Goal: Task Accomplishment & Management: Use online tool/utility

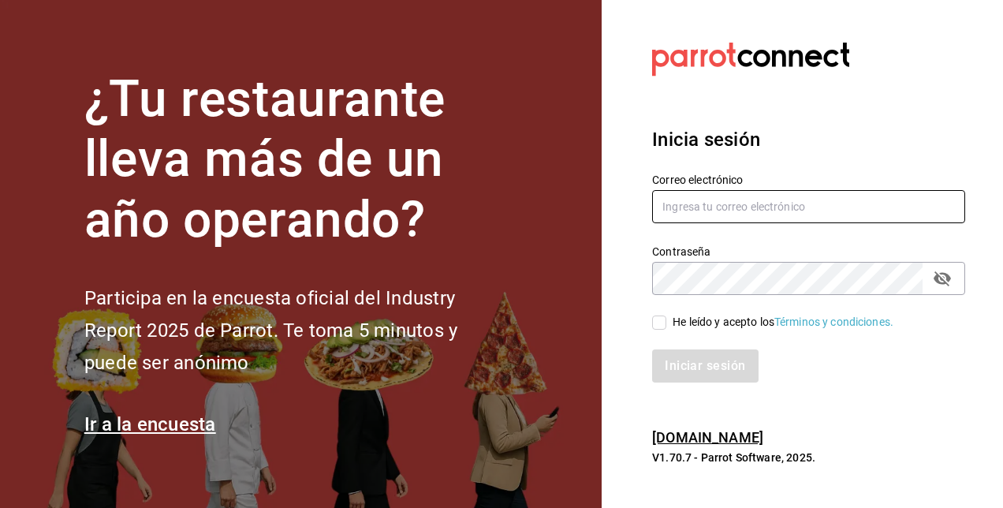
type input "[PERSON_NAME][EMAIL_ADDRESS][PERSON_NAME][DOMAIN_NAME]"
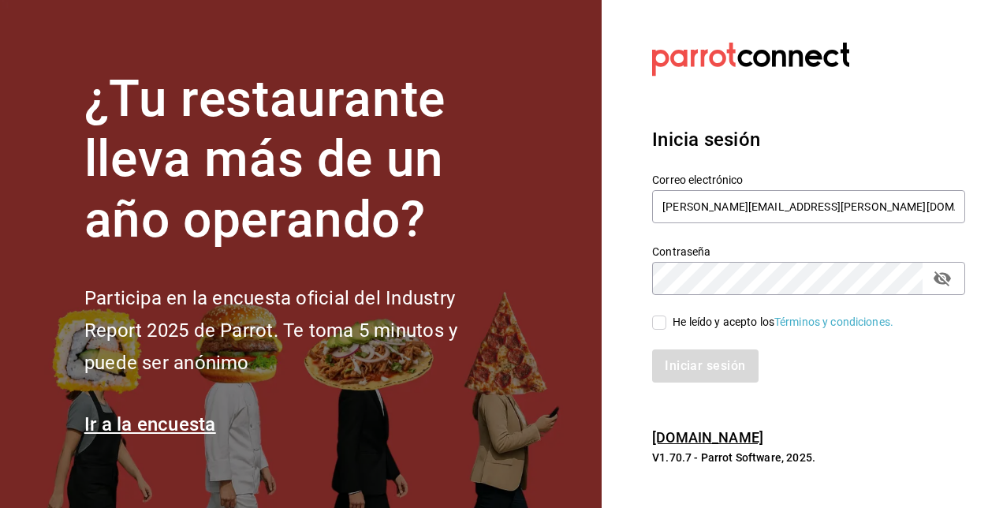
click at [666, 319] on input "He leído y acepto los Términos y condiciones." at bounding box center [659, 322] width 14 height 14
checkbox input "true"
click at [668, 360] on button "Iniciar sesión" at bounding box center [705, 365] width 107 height 33
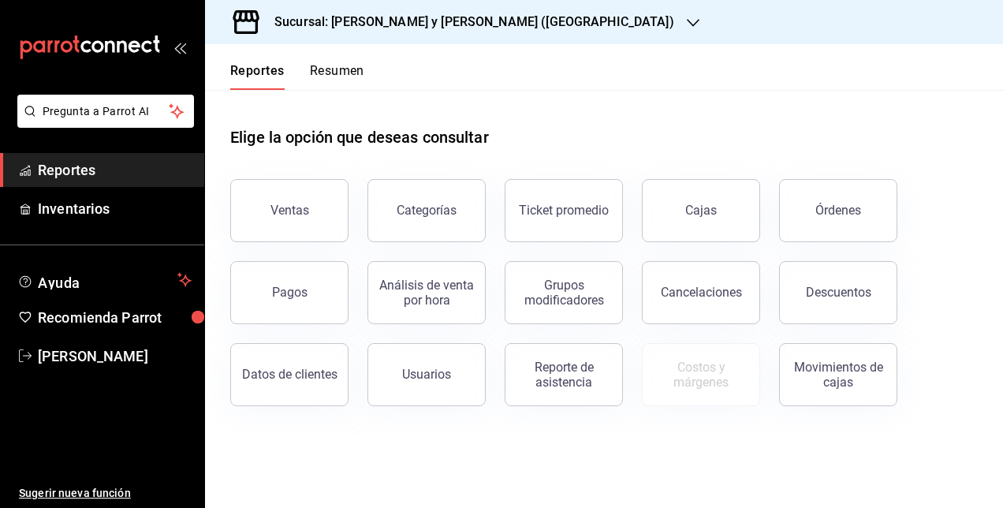
click at [453, 25] on h3 "Sucursal: [PERSON_NAME] y [PERSON_NAME] ([GEOGRAPHIC_DATA])" at bounding box center [468, 22] width 412 height 19
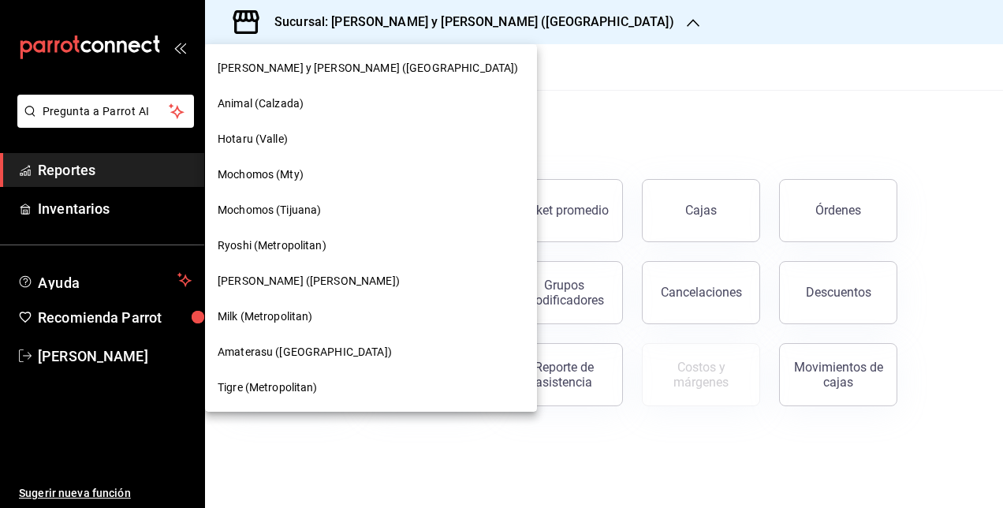
click at [599, 102] on div at bounding box center [501, 254] width 1003 height 508
